Goal: Communication & Community: Answer question/provide support

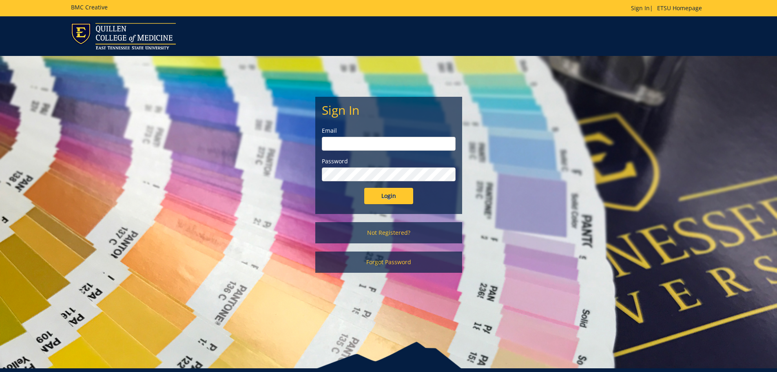
click at [347, 148] on input "email" at bounding box center [389, 144] width 134 height 14
type input "[EMAIL_ADDRESS][DOMAIN_NAME]"
click at [364, 188] on input "Login" at bounding box center [388, 196] width 49 height 16
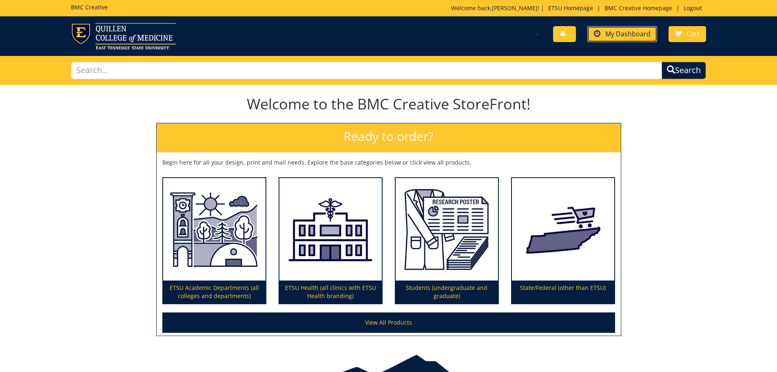
click at [627, 38] on link "My Dashboard" at bounding box center [622, 34] width 70 height 16
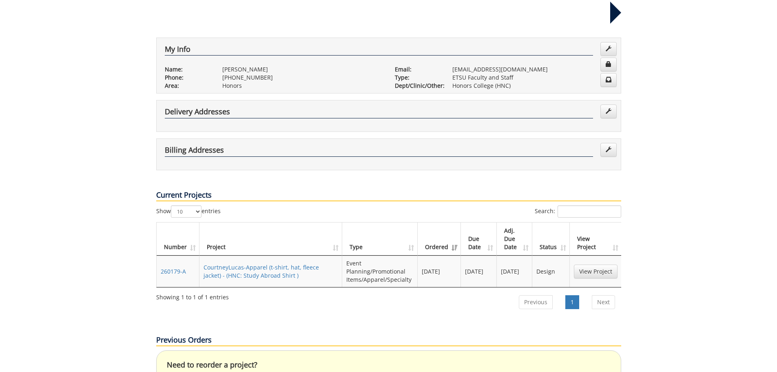
scroll to position [163, 0]
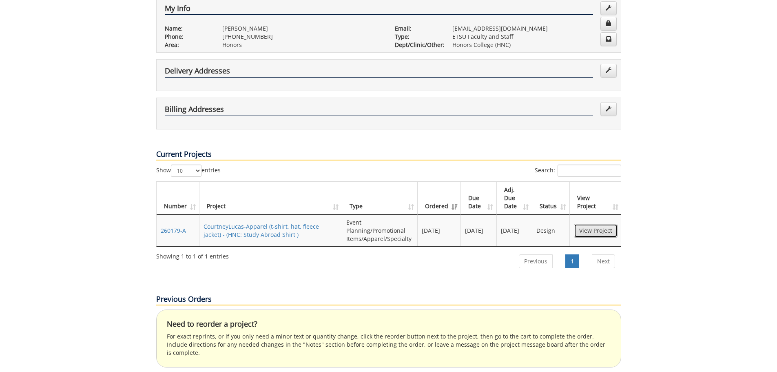
click at [592, 224] on link "View Project" at bounding box center [596, 231] width 44 height 14
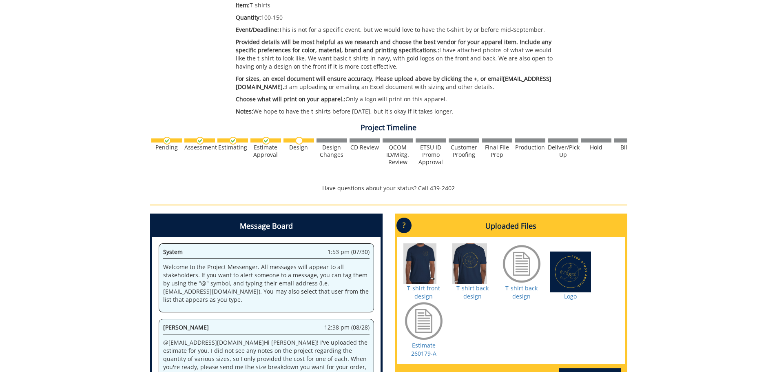
scroll to position [324, 0]
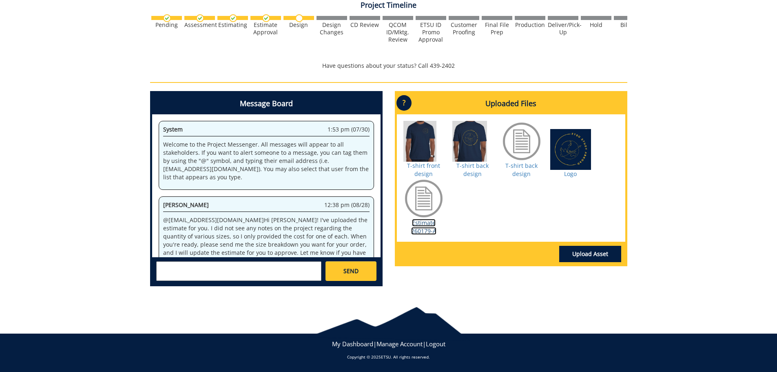
click at [424, 225] on link "Estimate 260179-A" at bounding box center [423, 227] width 25 height 16
click at [525, 157] on div at bounding box center [521, 141] width 41 height 41
click at [527, 166] on link "T-shirt back design" at bounding box center [521, 170] width 32 height 16
click at [304, 266] on textarea at bounding box center [238, 271] width 165 height 20
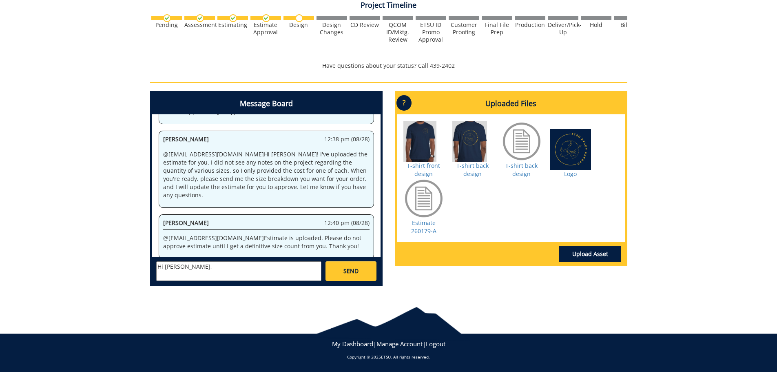
scroll to position [0, 0]
click at [511, 166] on link "T-shirt back design" at bounding box center [521, 170] width 32 height 16
drag, startPoint x: 289, startPoint y: 273, endPoint x: 168, endPoint y: 280, distance: 121.8
click at [168, 280] on textarea "Hi, Rebecca. Please see the attached Excel spreadsheet for the definitive size …" at bounding box center [238, 271] width 165 height 20
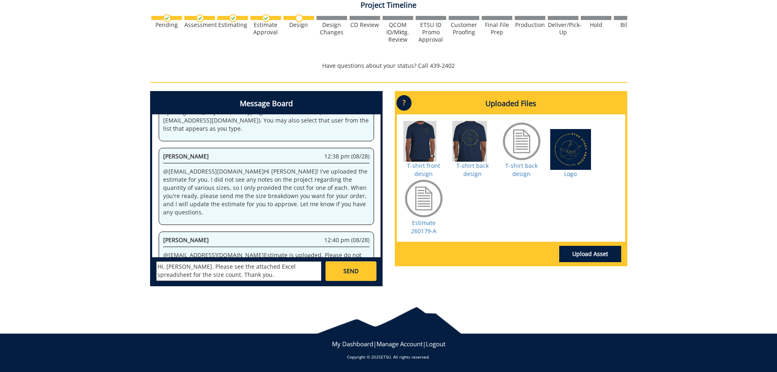
scroll to position [66, 0]
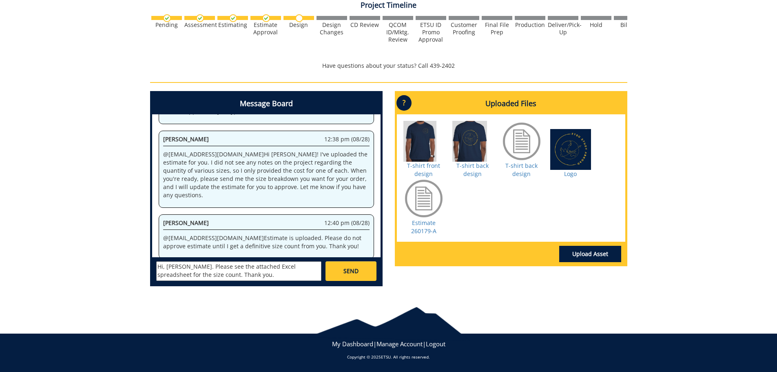
type textarea "Hi, Rebecca. Please see the attached Excel spreadsheet for the size count. Than…"
click at [335, 268] on link "SEND" at bounding box center [351, 271] width 51 height 20
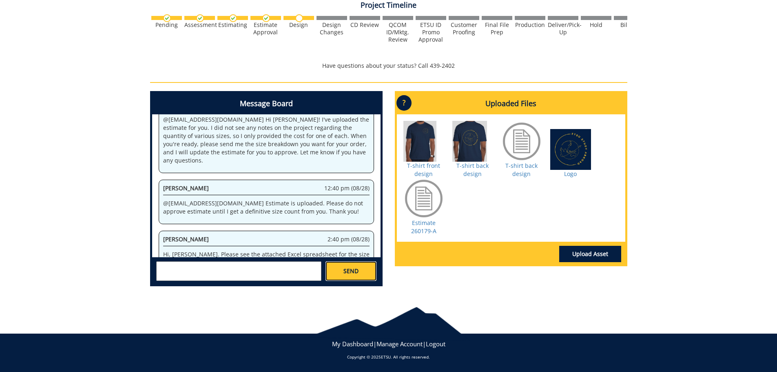
scroll to position [1128, 0]
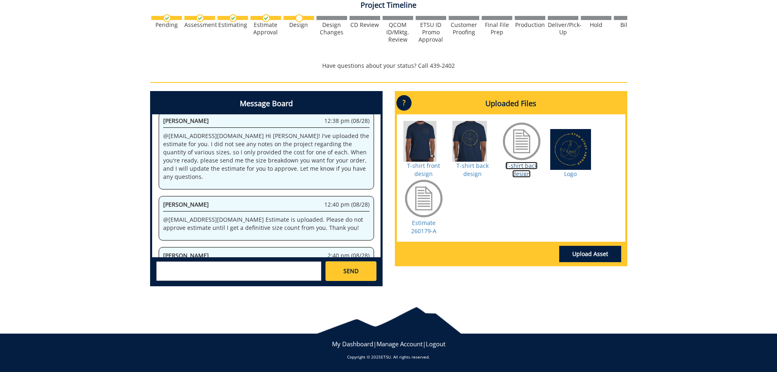
click at [521, 164] on link "T-shirt back design" at bounding box center [521, 170] width 32 height 16
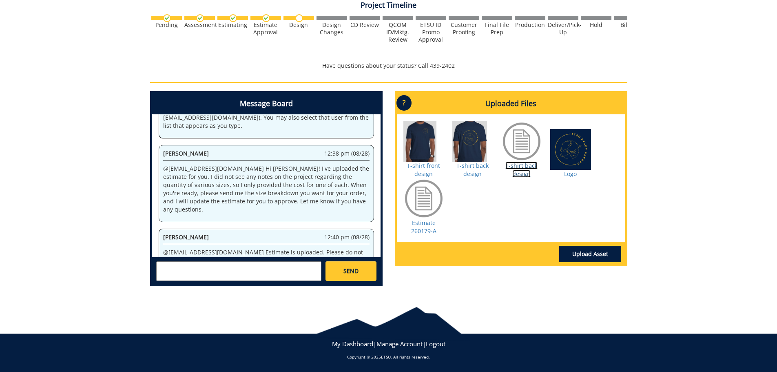
scroll to position [12763, 0]
